Goal: Task Accomplishment & Management: Manage account settings

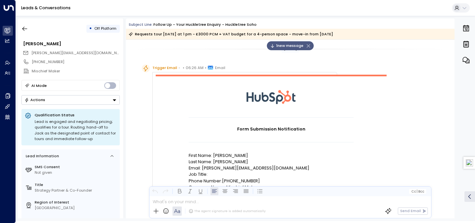
scroll to position [593, 0]
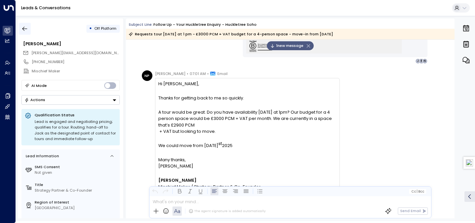
click at [23, 31] on icon "button" at bounding box center [24, 28] width 7 height 7
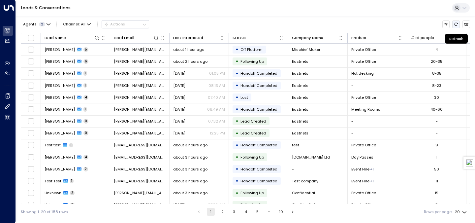
click at [455, 22] on icon "Refresh" at bounding box center [456, 24] width 4 height 4
click at [194, 38] on div "Last Interacted" at bounding box center [188, 38] width 30 height 6
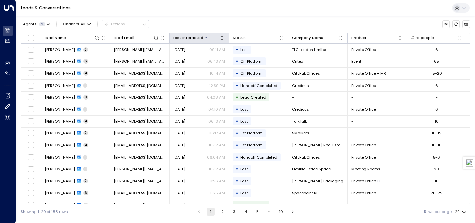
click at [196, 38] on div "Last Interacted" at bounding box center [188, 38] width 30 height 6
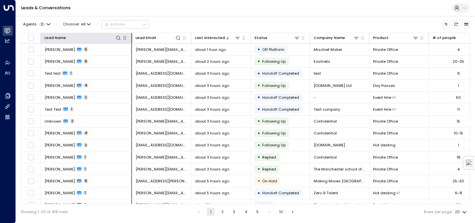
drag, startPoint x: 109, startPoint y: 37, endPoint x: 131, endPoint y: 37, distance: 21.8
click at [131, 37] on div at bounding box center [131, 37] width 4 height 9
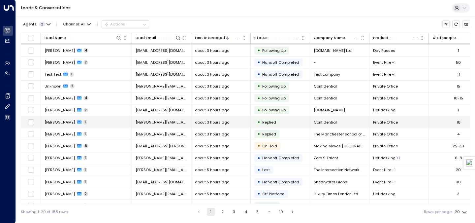
scroll to position [37, 0]
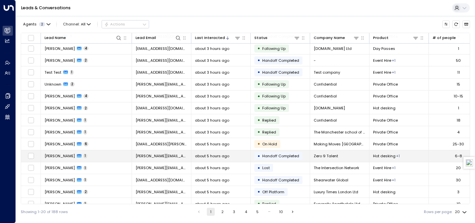
click at [97, 156] on td "[PERSON_NAME] 1" at bounding box center [86, 156] width 91 height 12
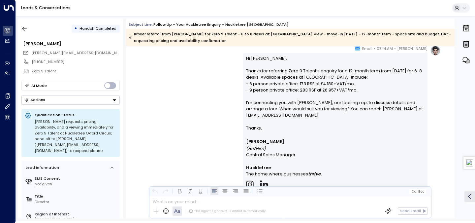
scroll to position [376, 0]
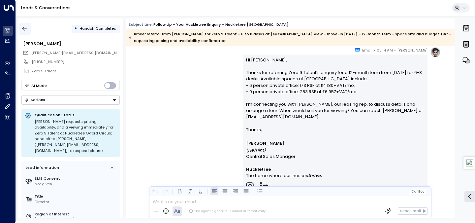
click at [27, 26] on icon "button" at bounding box center [24, 28] width 7 height 7
